Goal: Task Accomplishment & Management: Use online tool/utility

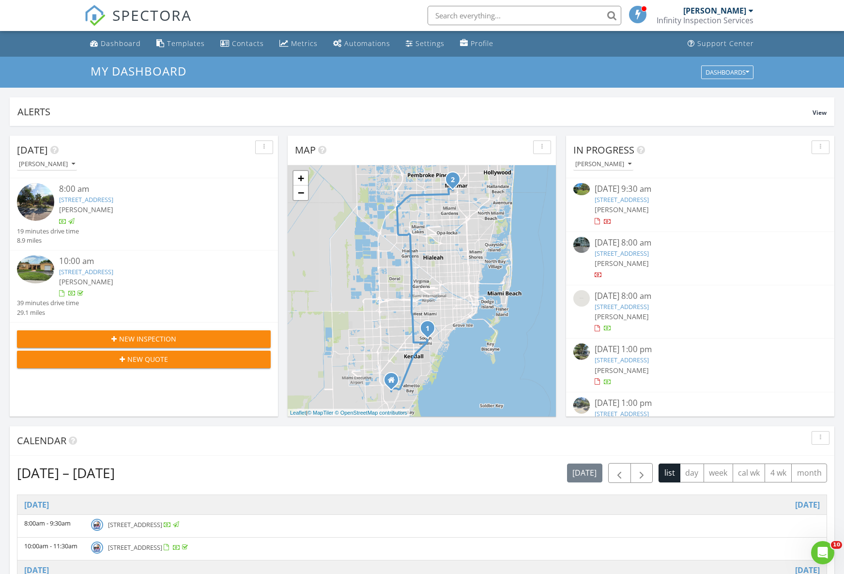
scroll to position [29, 0]
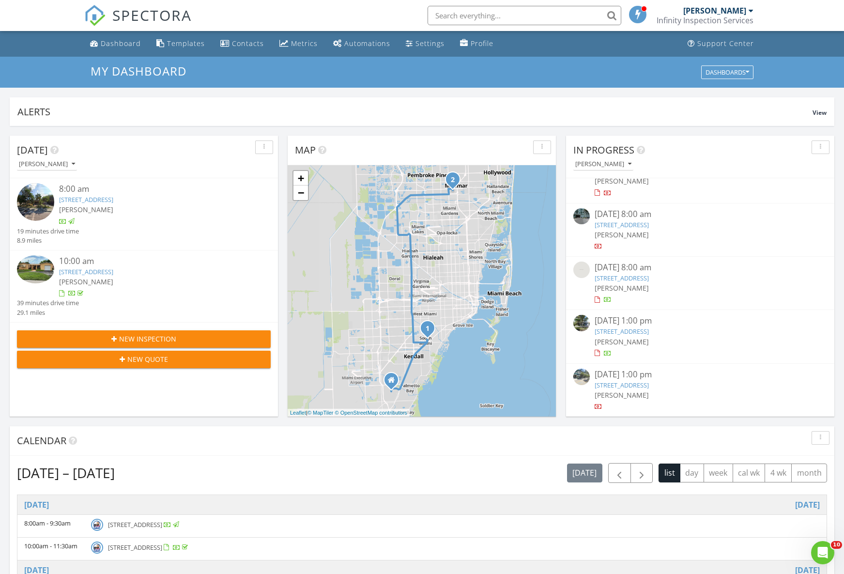
click at [649, 332] on link "320 Woodcrest Rd, Key Biscayne, FL 33149" at bounding box center [622, 331] width 54 height 9
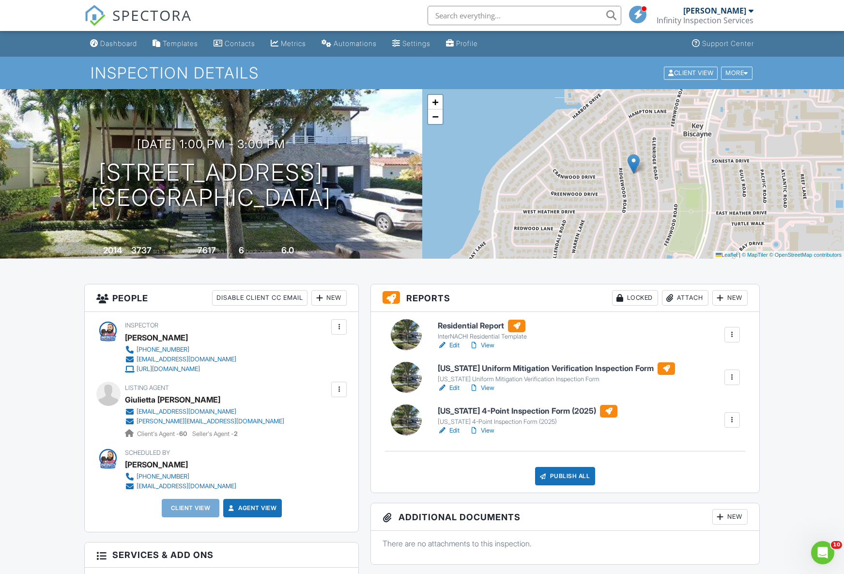
click at [731, 378] on div at bounding box center [732, 377] width 10 height 10
click at [699, 450] on div "Delete" at bounding box center [703, 452] width 20 height 11
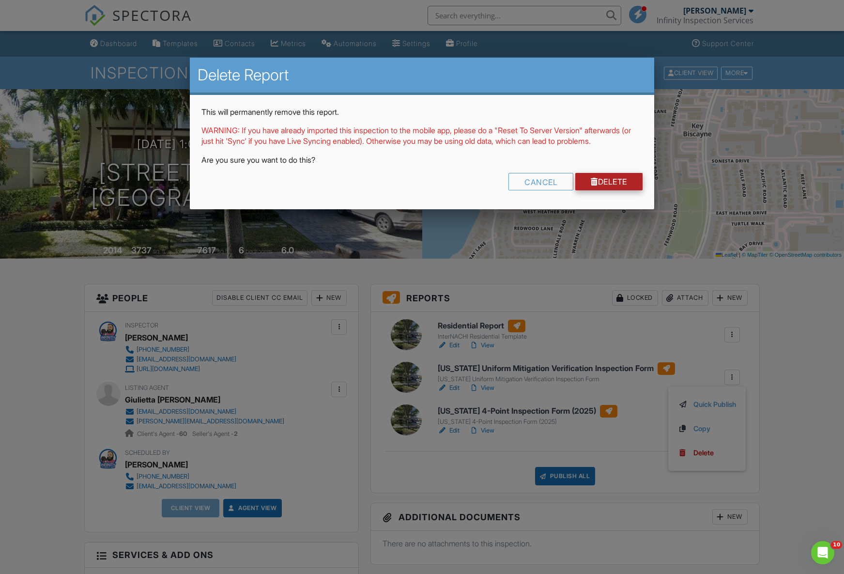
click at [613, 190] on link "Delete" at bounding box center [608, 181] width 67 height 17
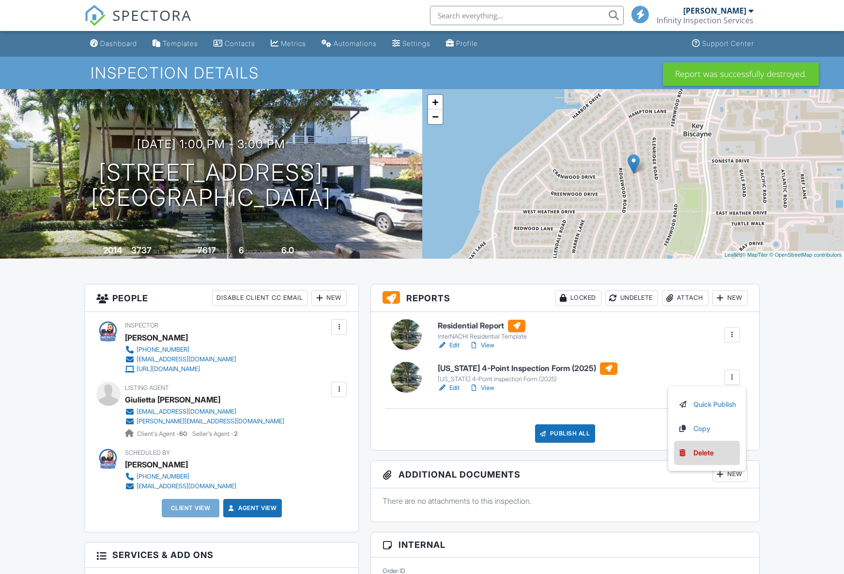
click at [708, 458] on div "Delete" at bounding box center [703, 452] width 20 height 11
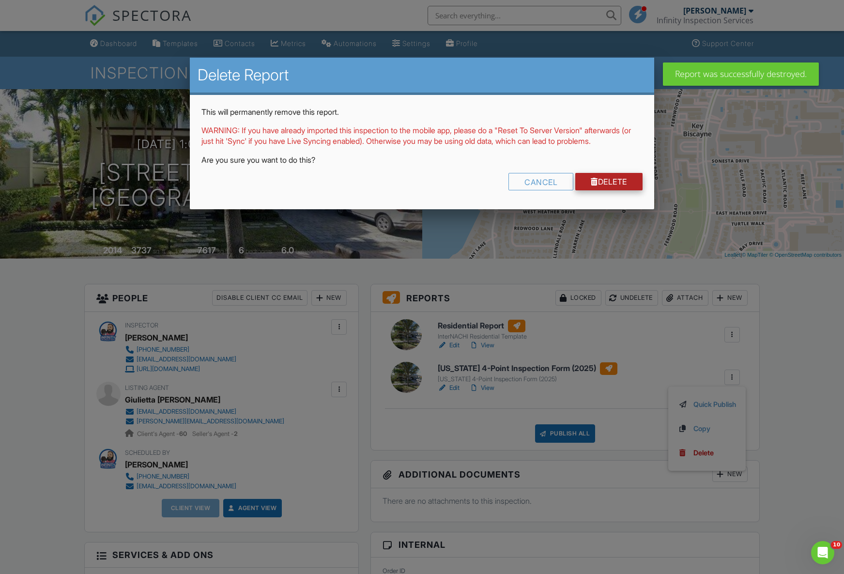
click at [602, 190] on link "Delete" at bounding box center [608, 181] width 67 height 17
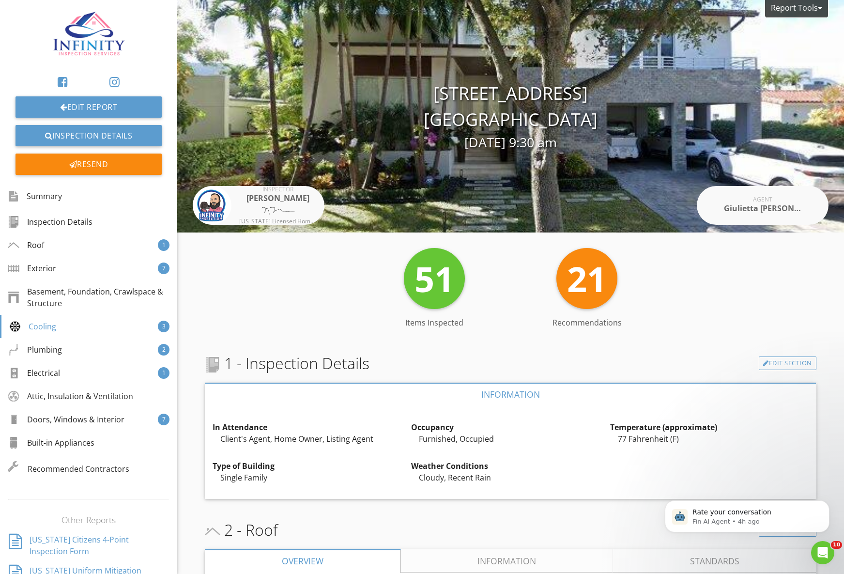
scroll to position [2286, 0]
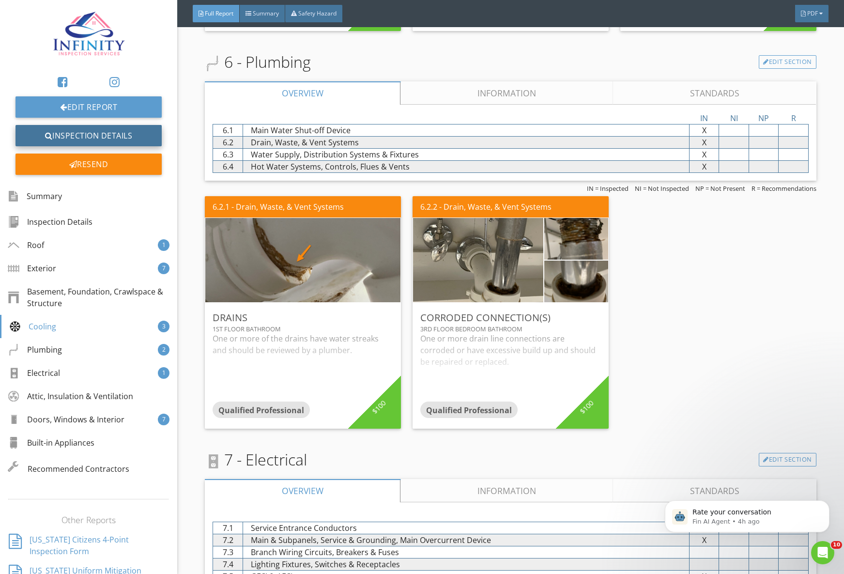
click at [104, 131] on link "Inspection Details" at bounding box center [88, 135] width 146 height 21
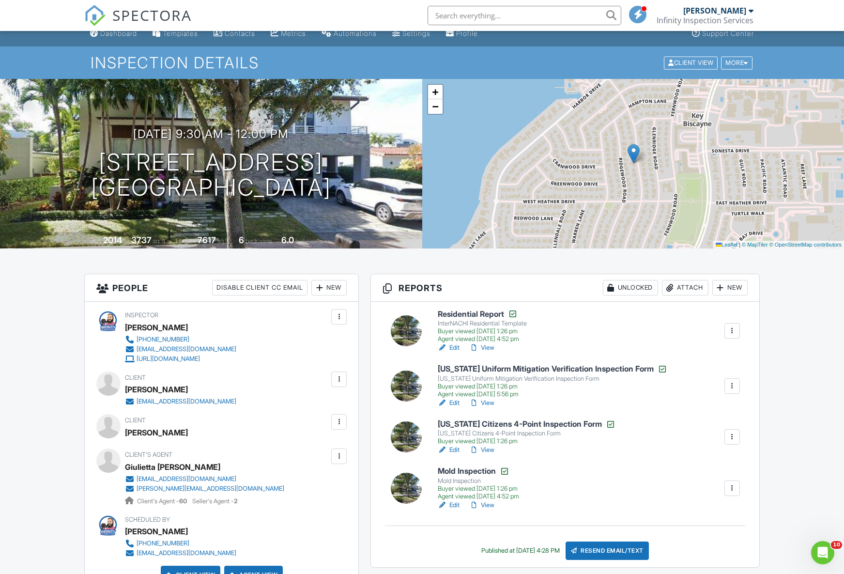
scroll to position [11, 0]
click at [456, 347] on link "Edit" at bounding box center [449, 347] width 22 height 10
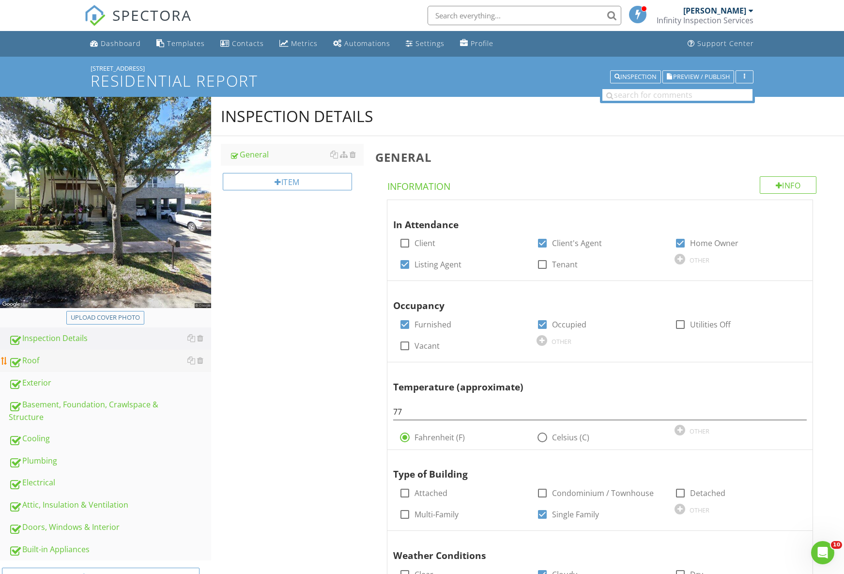
click at [23, 362] on div "Roof" at bounding box center [110, 360] width 202 height 13
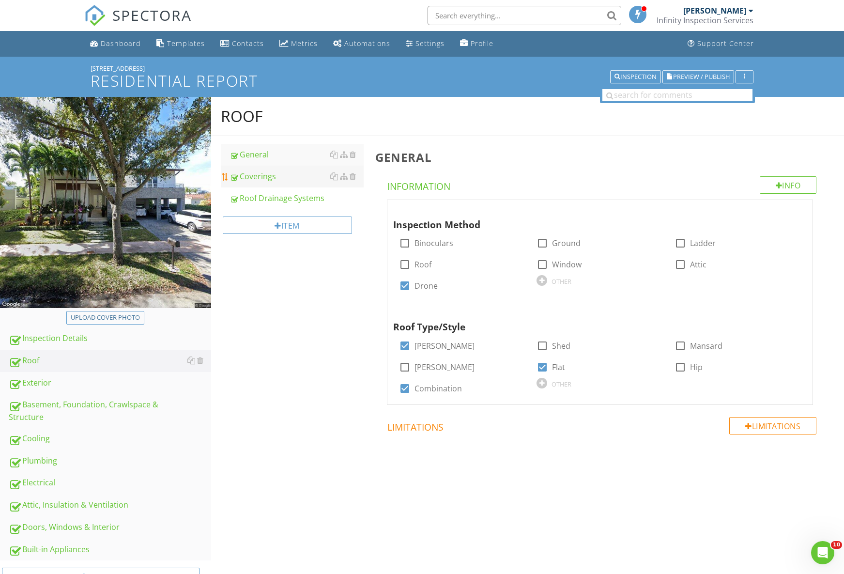
click at [283, 180] on div "Coverings" at bounding box center [296, 176] width 134 height 12
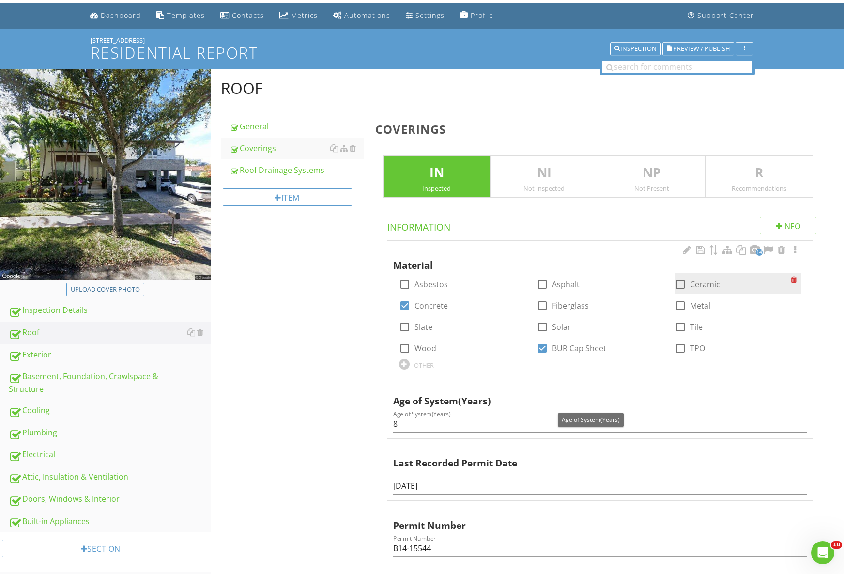
scroll to position [31, 0]
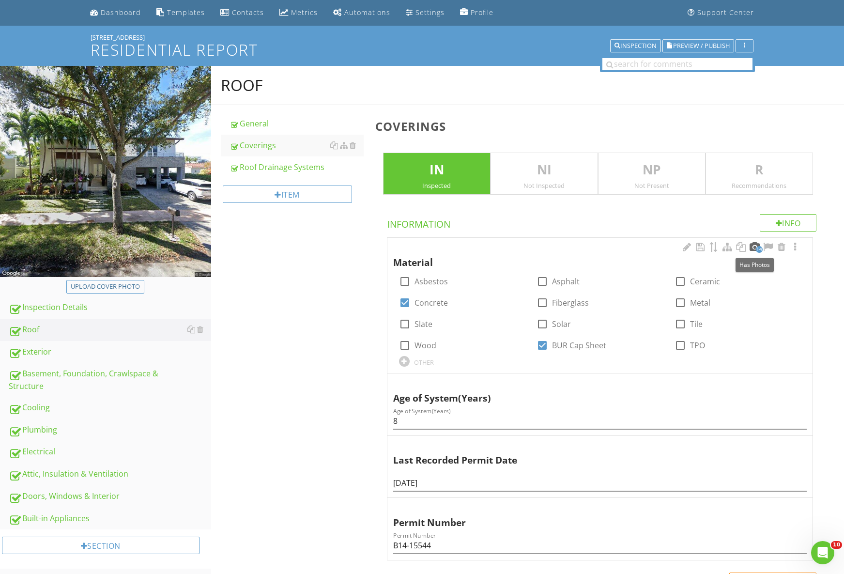
click at [753, 251] on div at bounding box center [754, 247] width 12 height 10
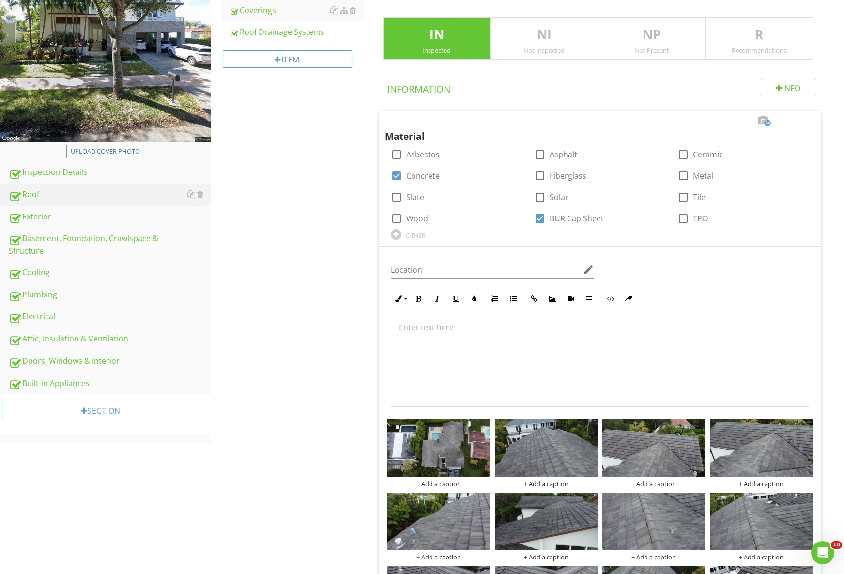
scroll to position [159, 0]
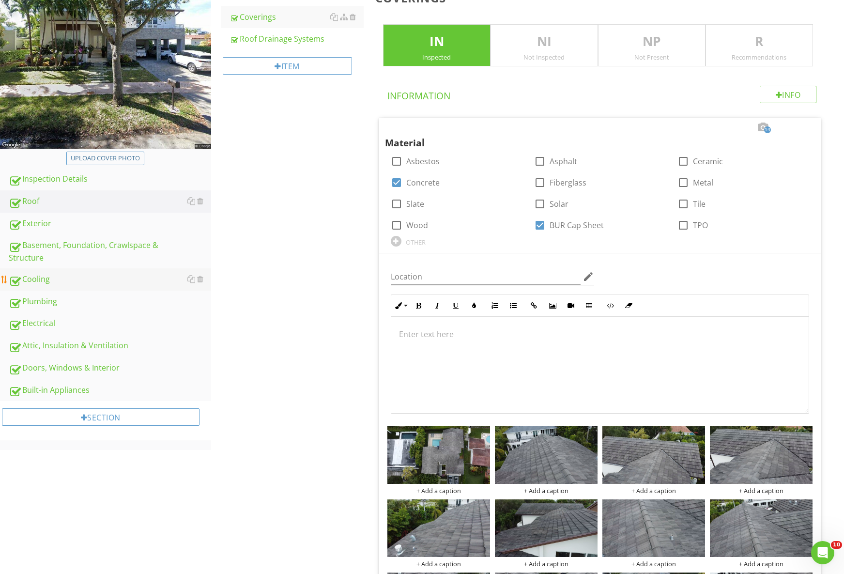
click at [48, 287] on link "Cooling" at bounding box center [110, 279] width 202 height 22
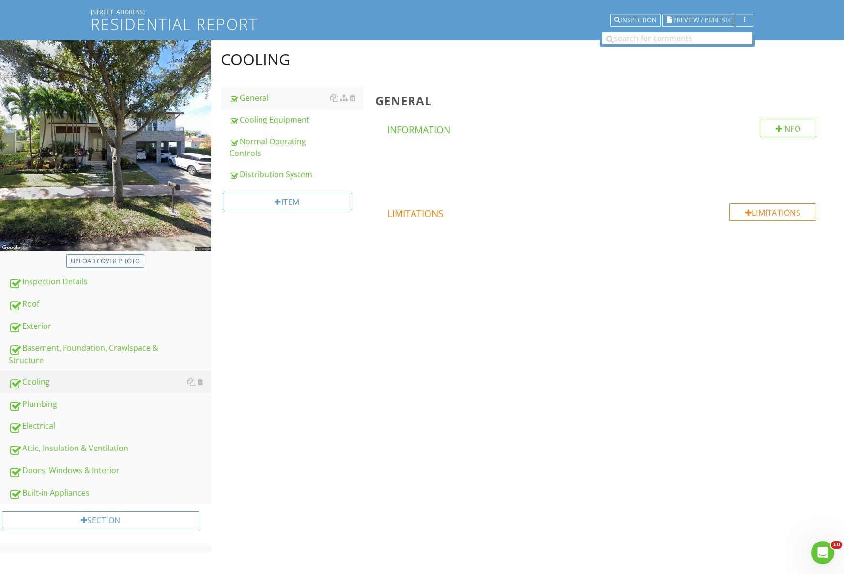
scroll to position [57, 0]
click at [270, 122] on div "Cooling Equipment" at bounding box center [296, 120] width 134 height 12
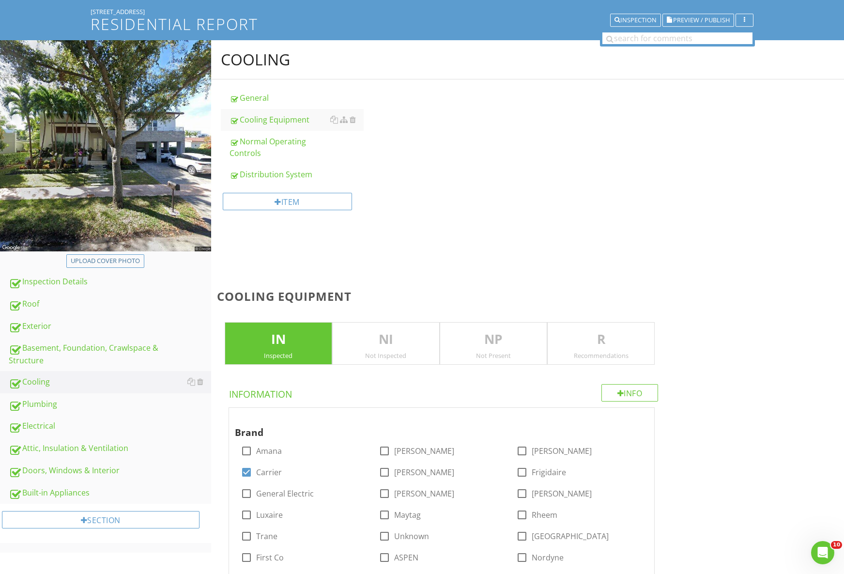
scroll to position [159, 0]
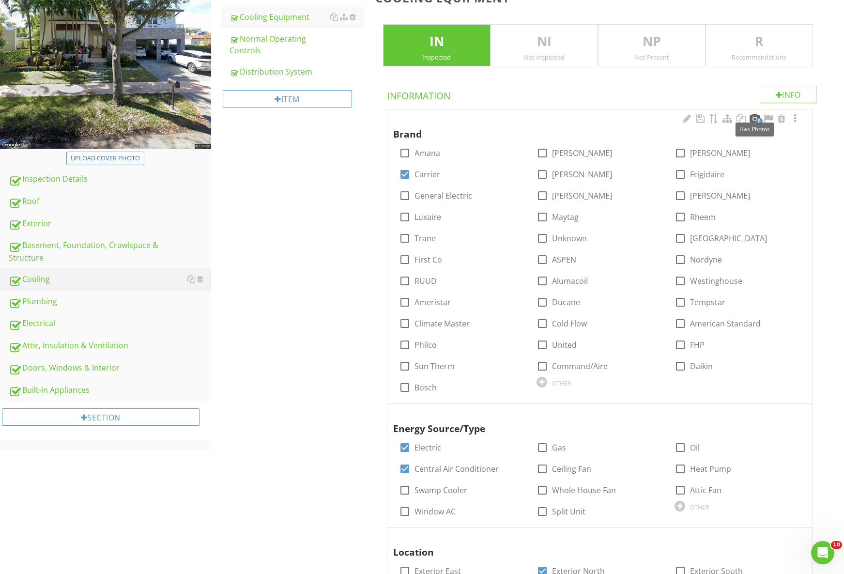
click at [754, 118] on div at bounding box center [754, 119] width 12 height 10
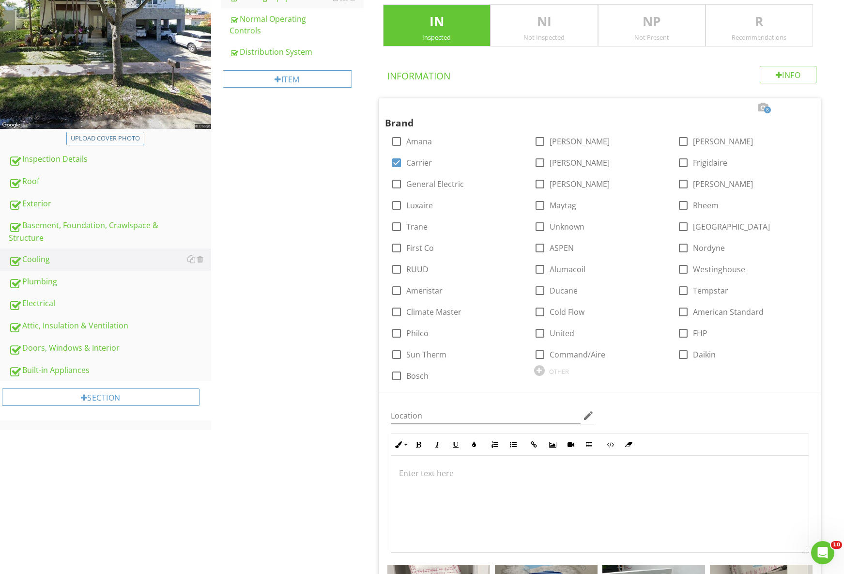
scroll to position [0, 0]
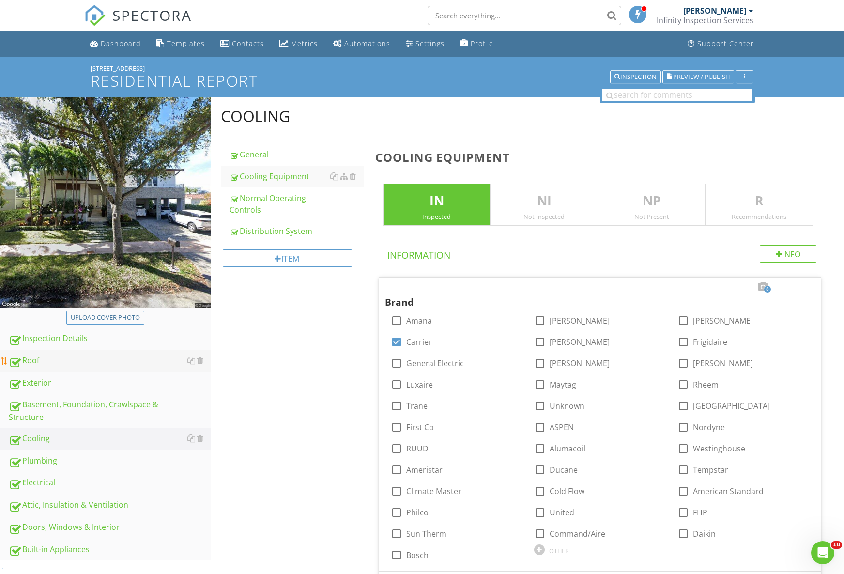
click at [61, 355] on div "Roof" at bounding box center [110, 360] width 202 height 13
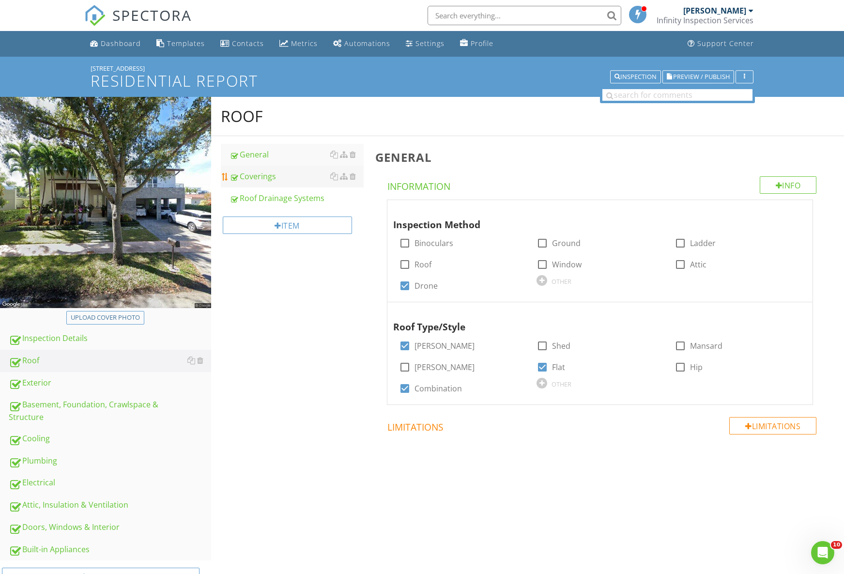
click at [260, 184] on link "Coverings" at bounding box center [296, 176] width 134 height 21
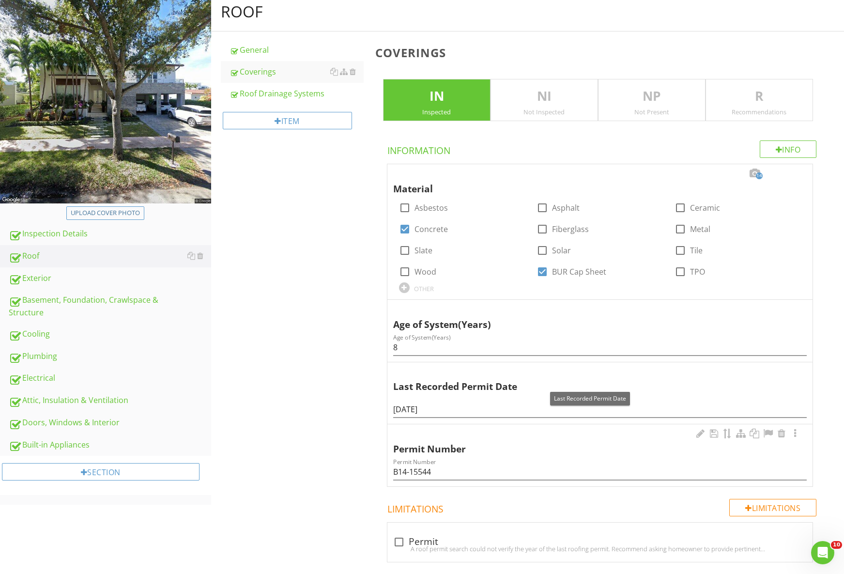
scroll to position [110, 0]
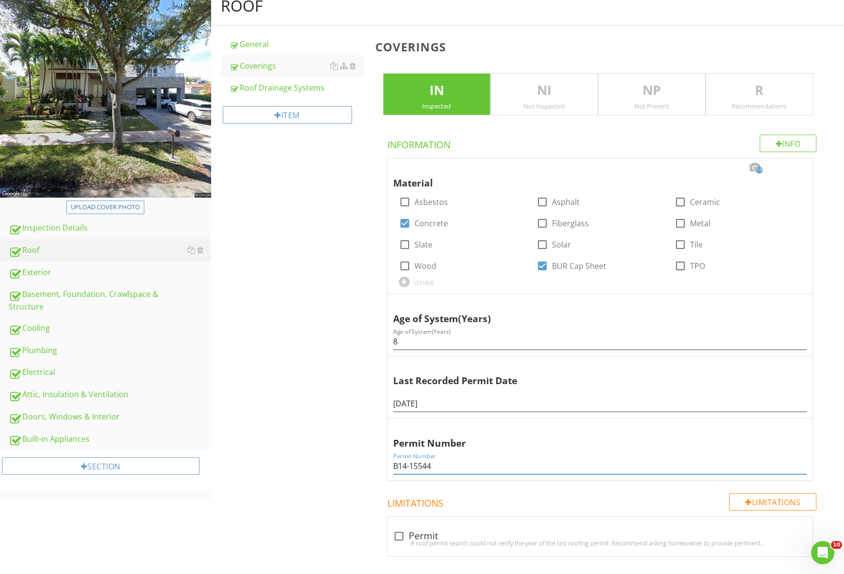
drag, startPoint x: 437, startPoint y: 466, endPoint x: 314, endPoint y: 454, distance: 123.5
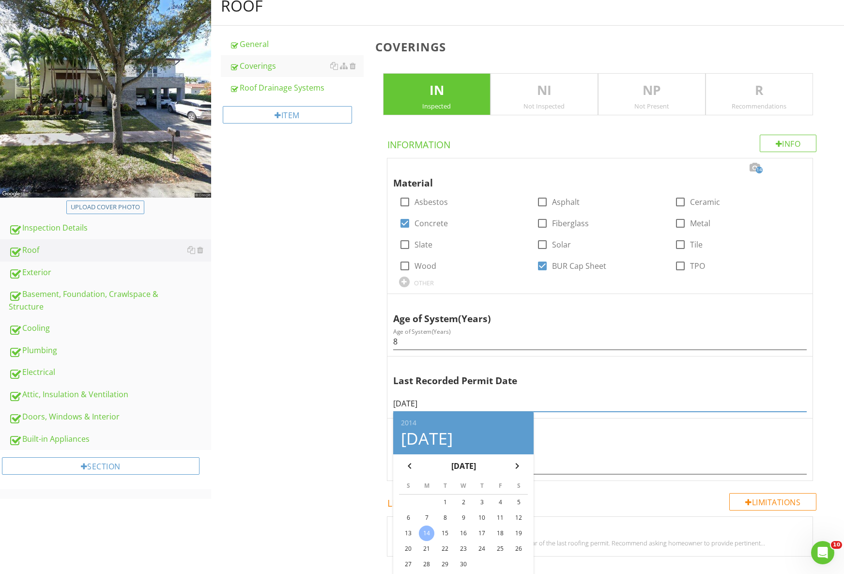
drag, startPoint x: 467, startPoint y: 406, endPoint x: 233, endPoint y: 380, distance: 235.2
click at [257, 46] on div "General" at bounding box center [296, 44] width 134 height 12
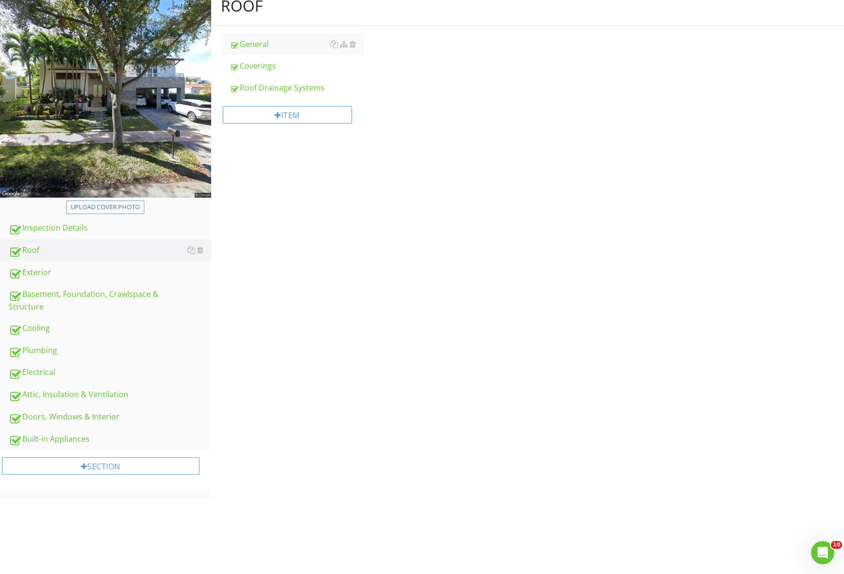
scroll to position [57, 0]
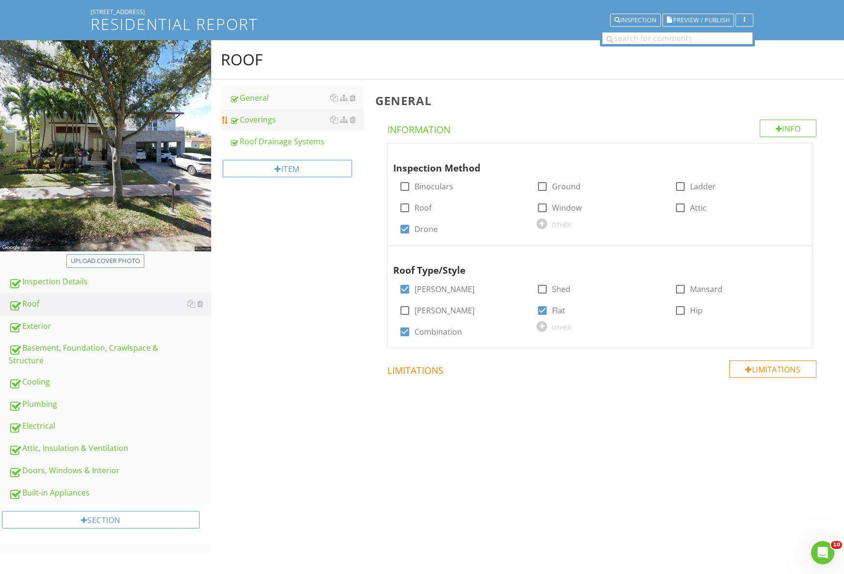
click at [279, 122] on div "Coverings" at bounding box center [296, 120] width 134 height 12
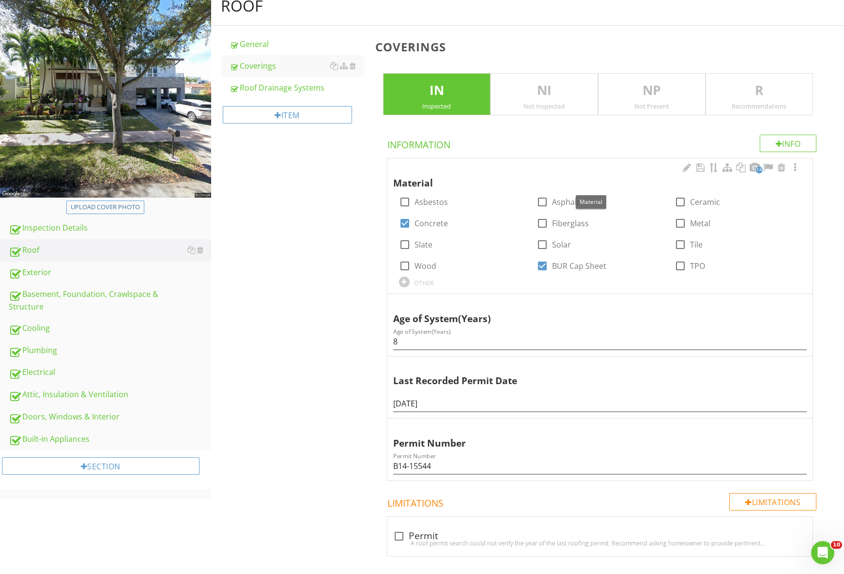
click at [756, 171] on span "14" at bounding box center [759, 170] width 7 height 7
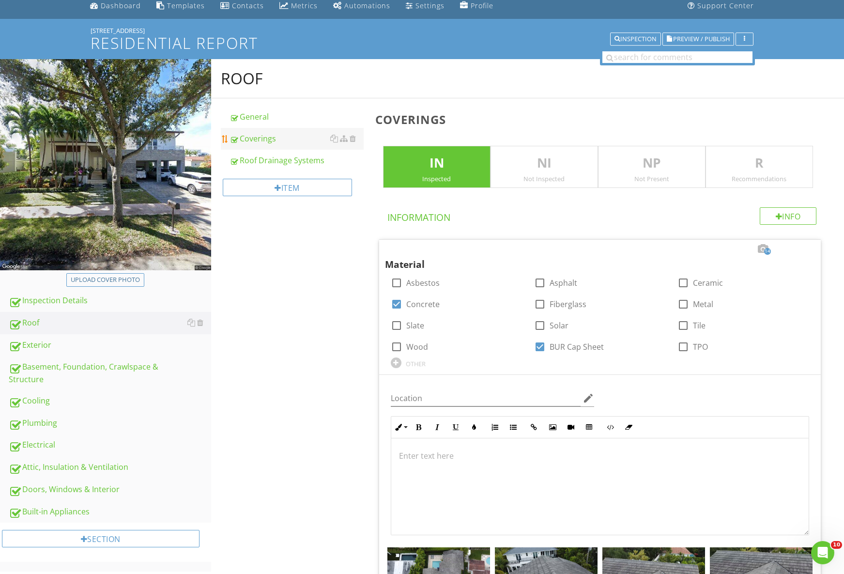
scroll to position [36, 0]
